Goal: Task Accomplishment & Management: Use online tool/utility

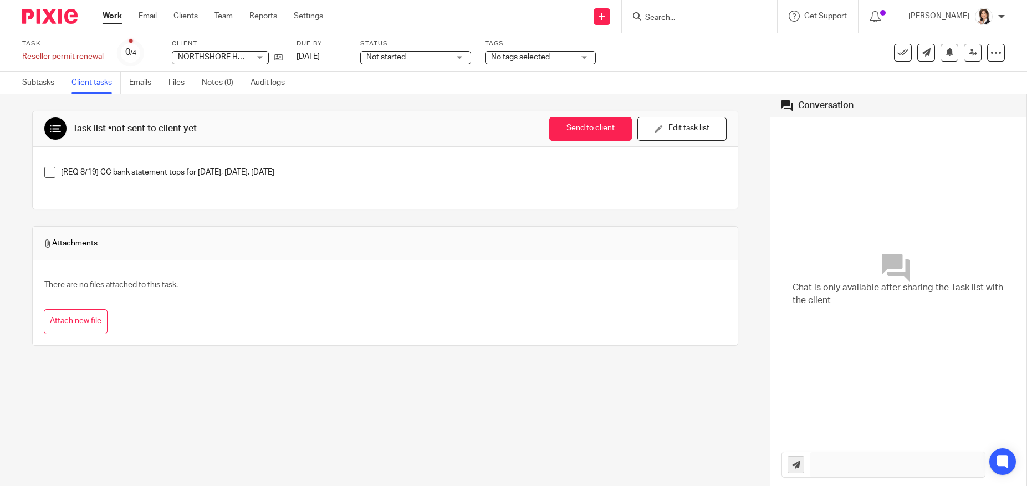
click at [700, 19] on input "Search" at bounding box center [694, 18] width 100 height 10
type input "peacock"
click at [695, 41] on link at bounding box center [711, 43] width 138 height 17
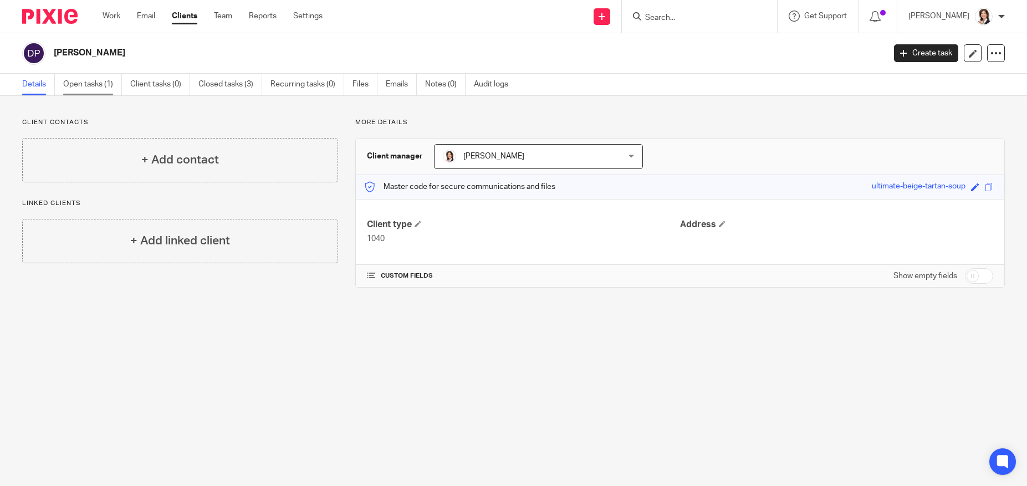
click at [98, 79] on link "Open tasks (1)" at bounding box center [92, 85] width 59 height 22
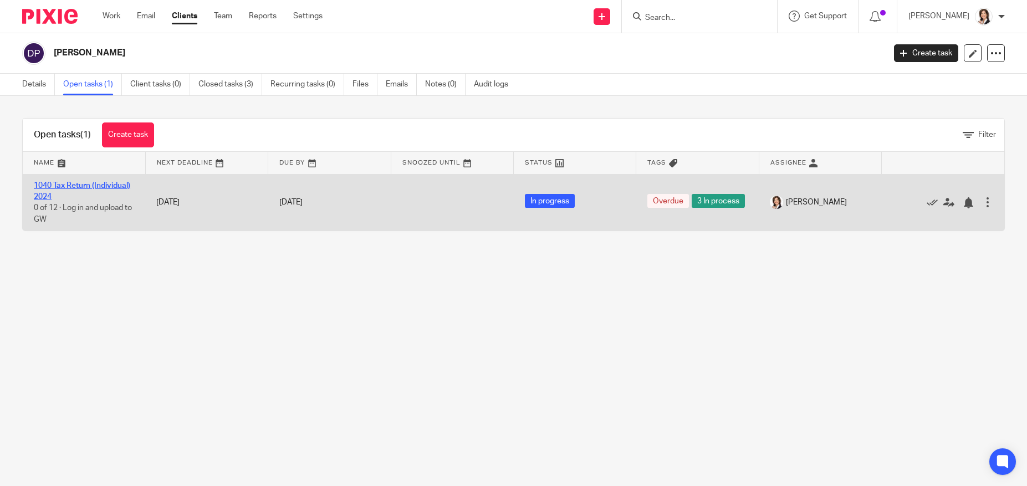
click at [86, 184] on link "1040 Tax Return (Individual) 2024" at bounding box center [82, 191] width 96 height 19
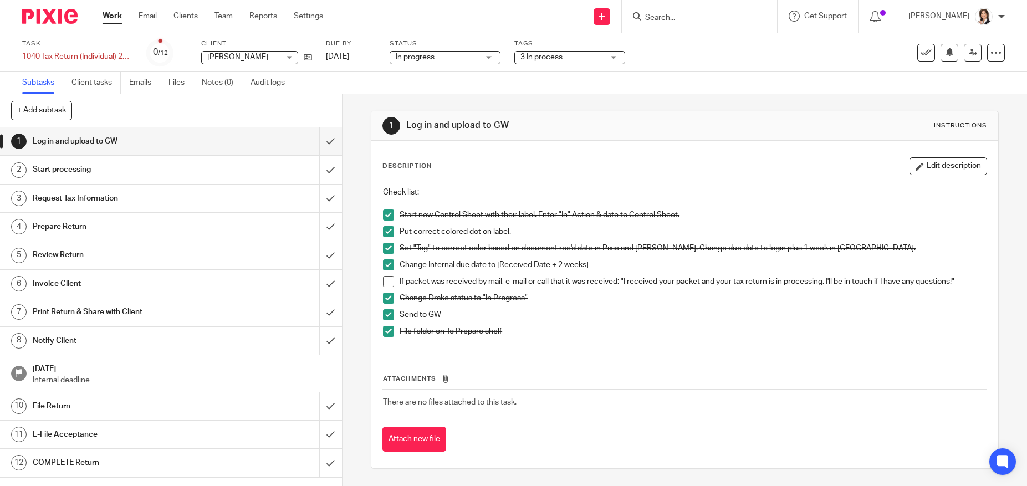
click at [384, 284] on span at bounding box center [388, 281] width 11 height 11
click at [388, 286] on span at bounding box center [388, 281] width 11 height 11
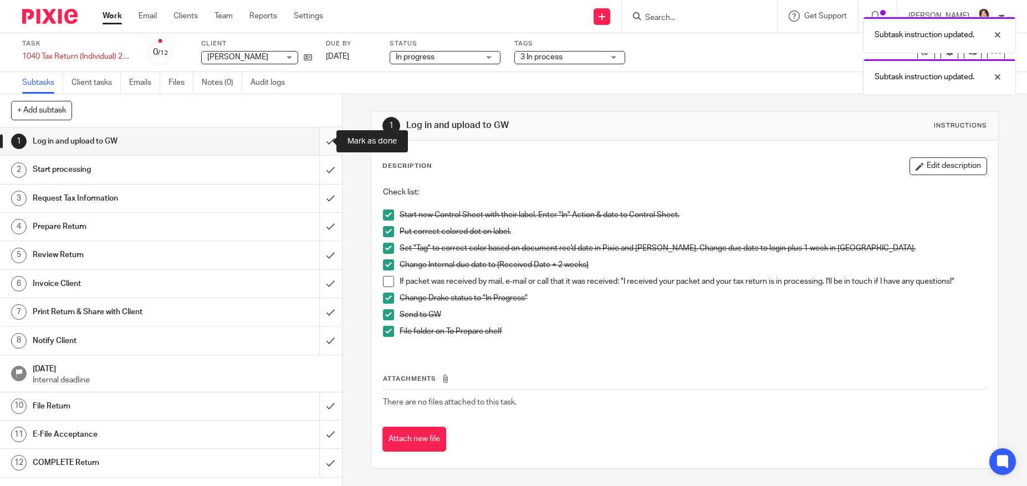
click at [319, 141] on input "submit" at bounding box center [171, 142] width 342 height 28
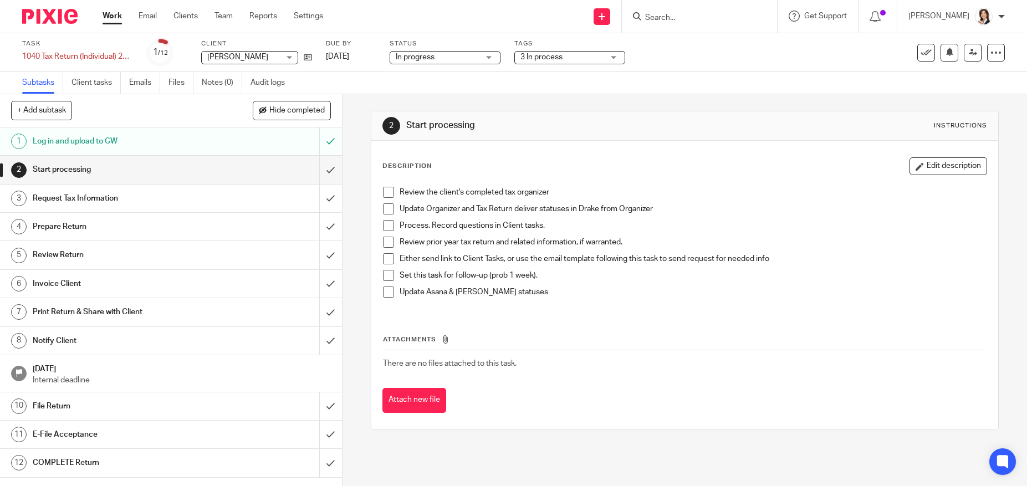
drag, startPoint x: 946, startPoint y: 168, endPoint x: 919, endPoint y: 164, distance: 27.4
click at [945, 168] on button "Edit description" at bounding box center [949, 166] width 78 height 18
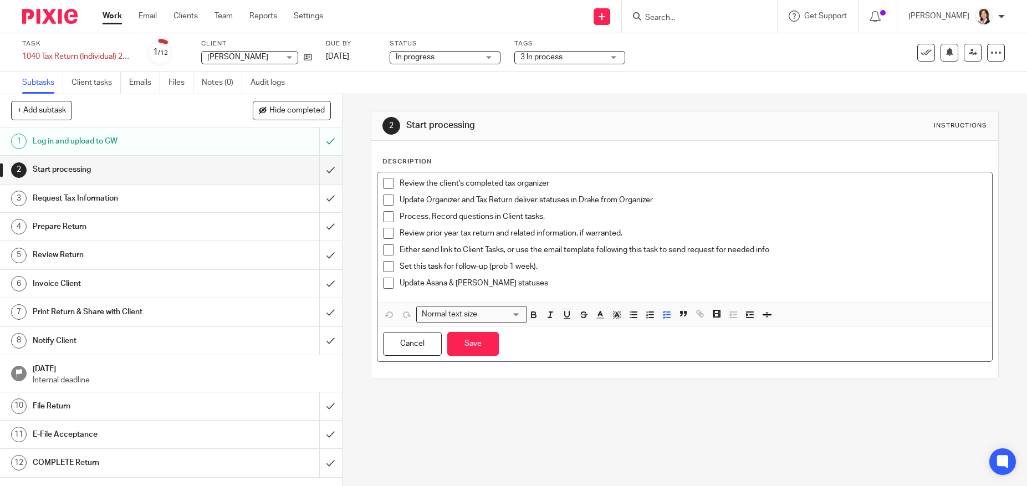
click at [568, 185] on p "Review the client's completed tax organizer" at bounding box center [693, 183] width 587 height 11
click at [390, 182] on span at bounding box center [388, 183] width 11 height 11
drag, startPoint x: 667, startPoint y: 199, endPoint x: 397, endPoint y: 195, distance: 270.1
click at [400, 195] on p "Update Organizer and Tax Return deliver statuses in Drake from Organizer" at bounding box center [693, 200] width 587 height 11
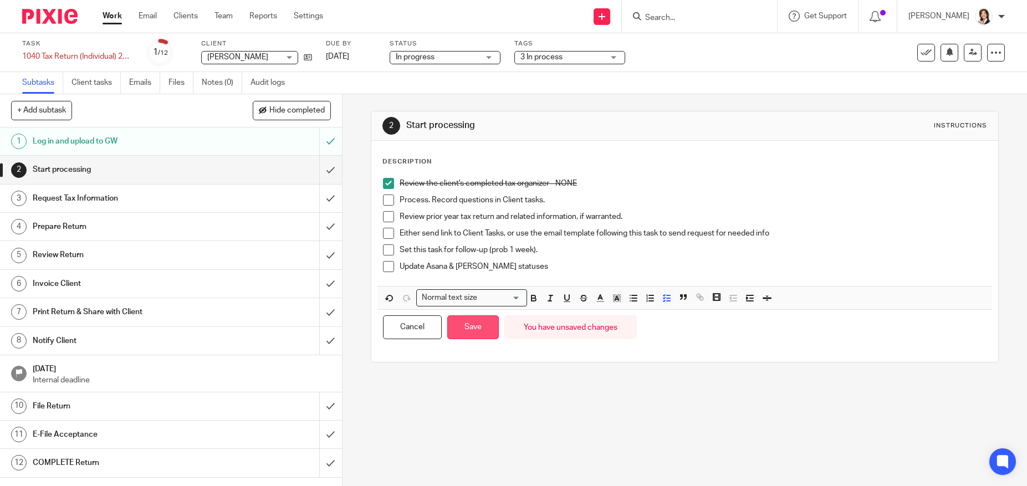
click at [470, 330] on button "Save" at bounding box center [473, 327] width 52 height 24
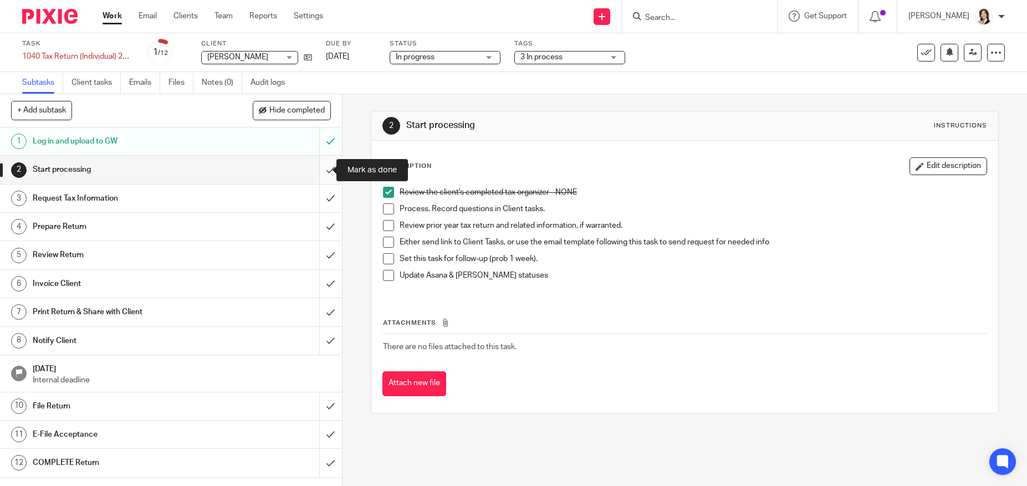
click at [316, 171] on input "submit" at bounding box center [171, 170] width 342 height 28
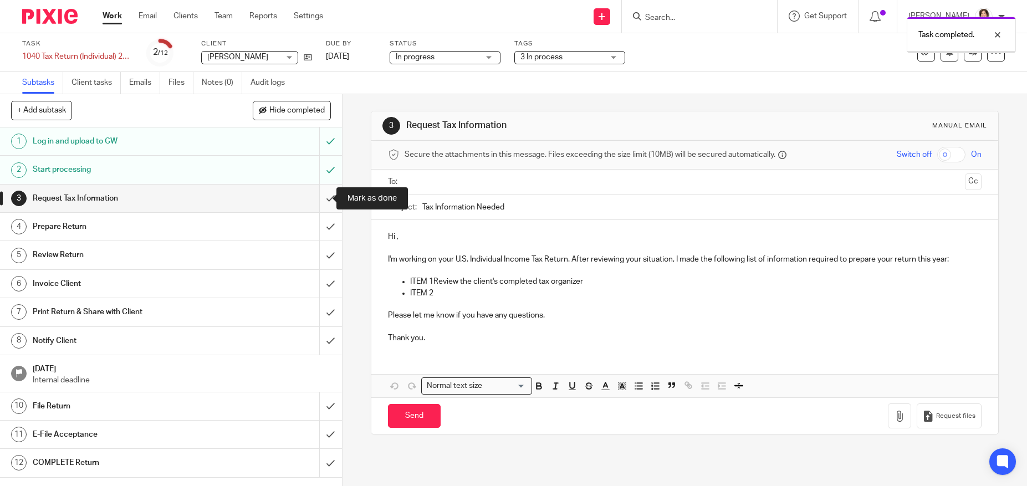
click at [320, 199] on input "submit" at bounding box center [171, 199] width 342 height 28
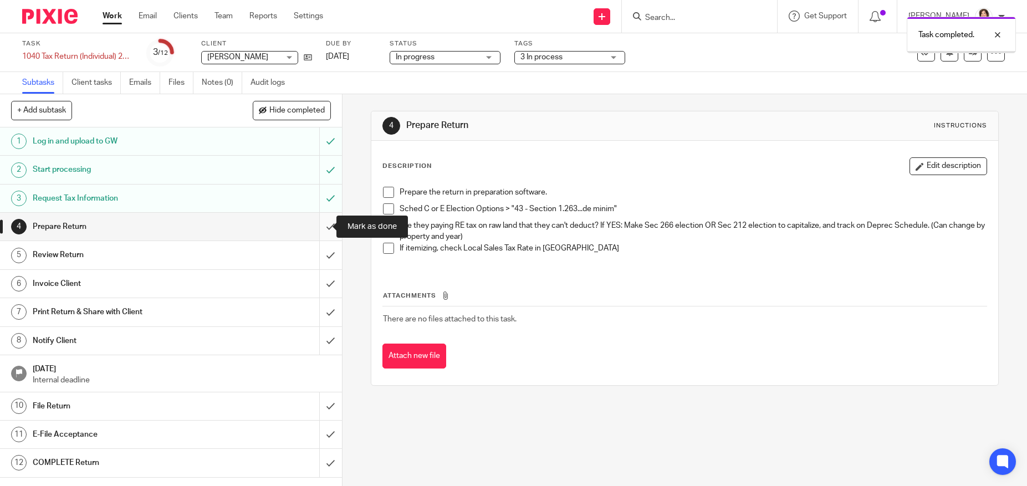
click at [317, 227] on input "submit" at bounding box center [171, 227] width 342 height 28
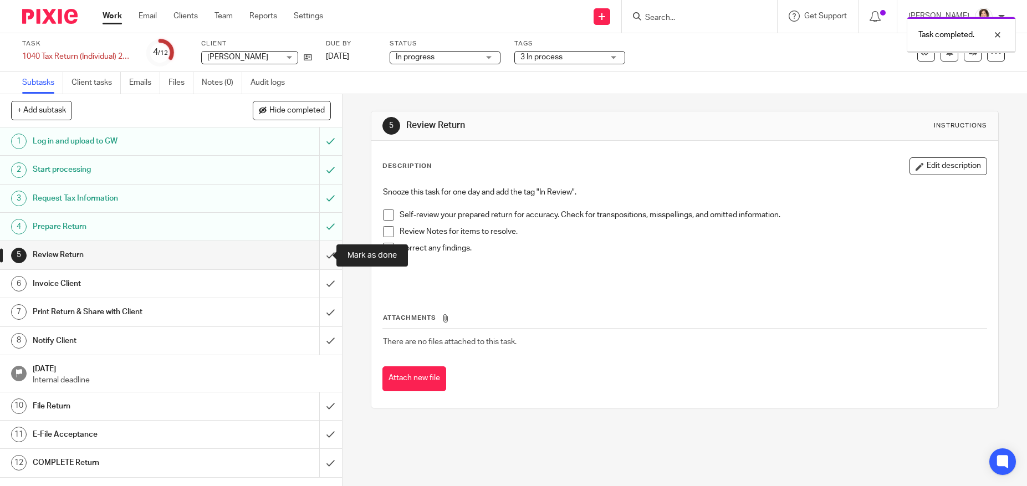
click at [318, 256] on input "submit" at bounding box center [171, 255] width 342 height 28
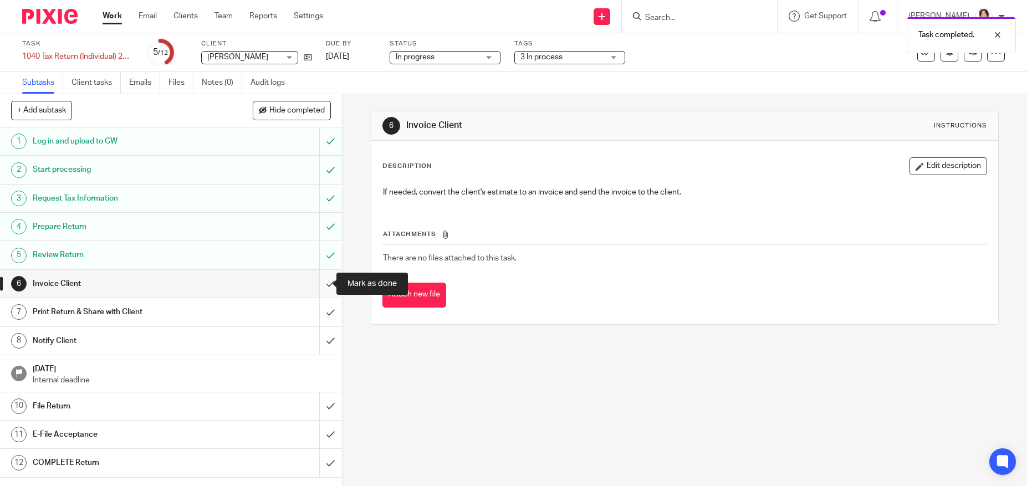
click at [318, 280] on input "submit" at bounding box center [171, 284] width 342 height 28
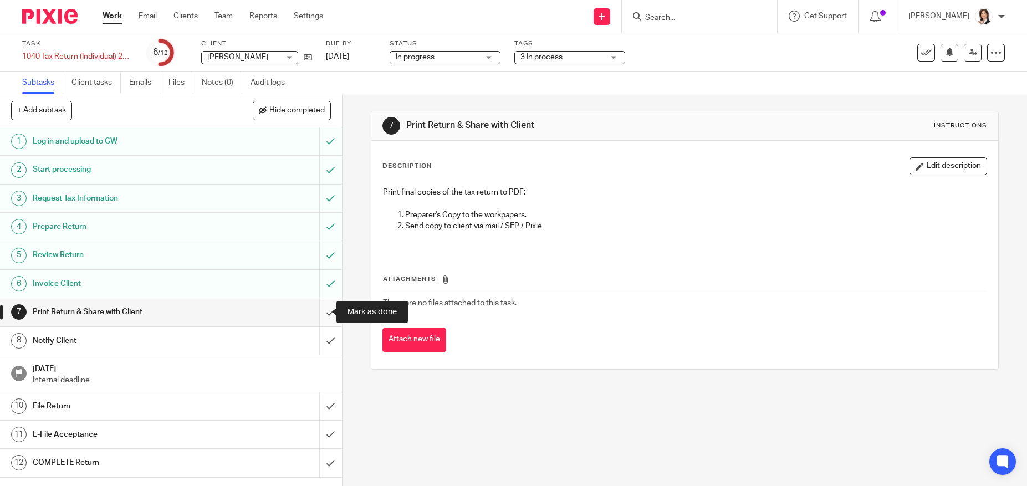
click at [319, 310] on input "submit" at bounding box center [171, 312] width 342 height 28
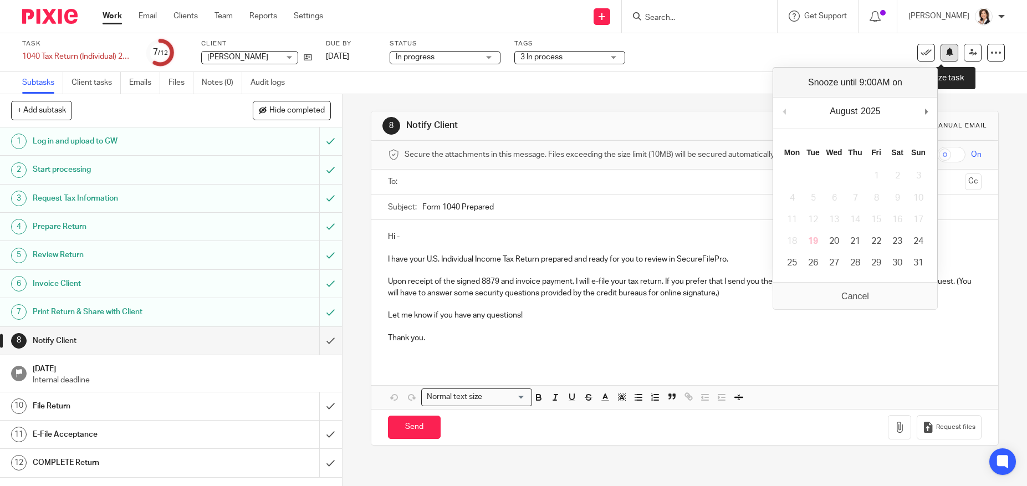
click at [946, 51] on icon at bounding box center [950, 52] width 8 height 8
